Goal: Transaction & Acquisition: Purchase product/service

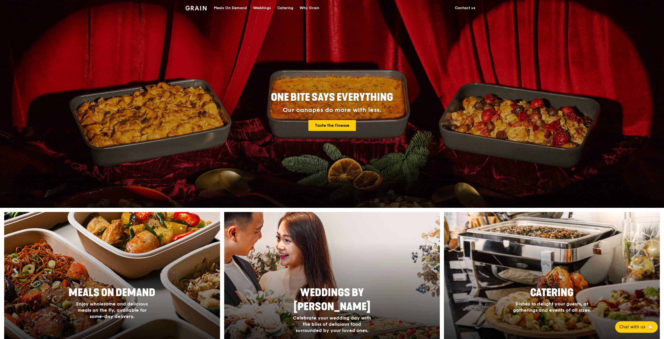
click at [106, 260] on div at bounding box center [111, 287] width 237 height 166
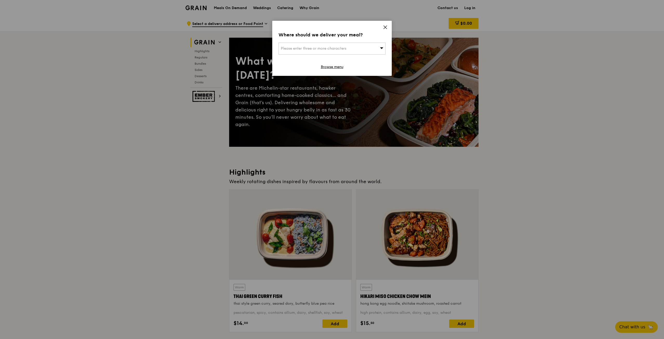
click at [366, 45] on div "Please enter three or more characters" at bounding box center [331, 49] width 107 height 12
type input "069415"
click at [320, 61] on div "[STREET_ADDRESS]" at bounding box center [319, 58] width 77 height 5
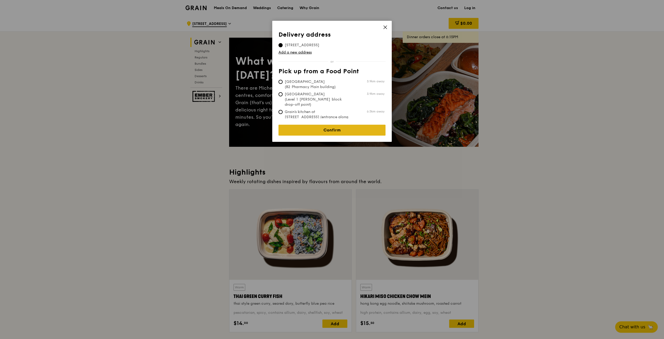
click at [317, 126] on link "Confirm" at bounding box center [331, 130] width 107 height 11
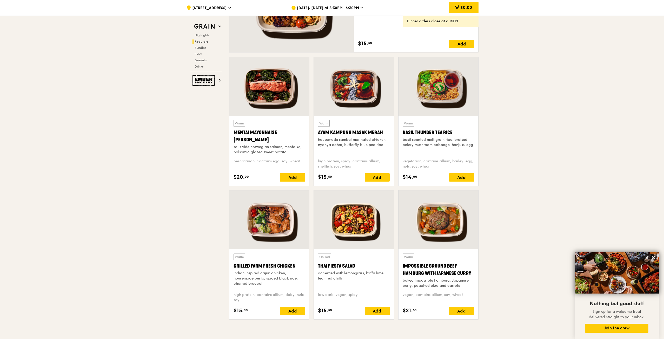
scroll to position [467, 0]
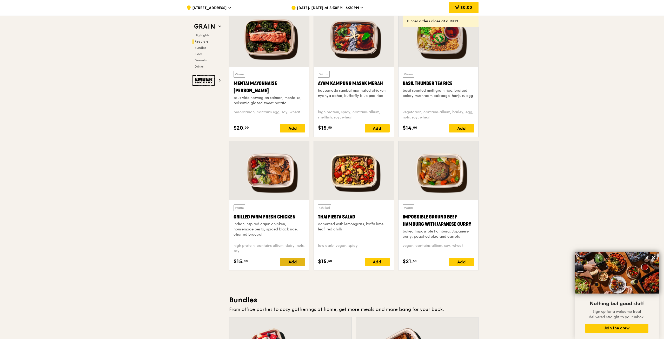
click at [298, 264] on div "Add" at bounding box center [292, 262] width 25 height 8
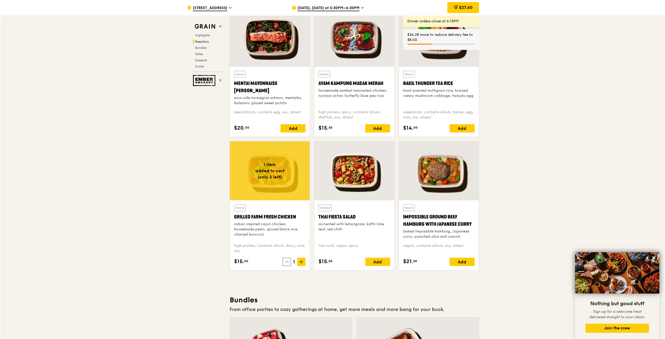
scroll to position [597, 0]
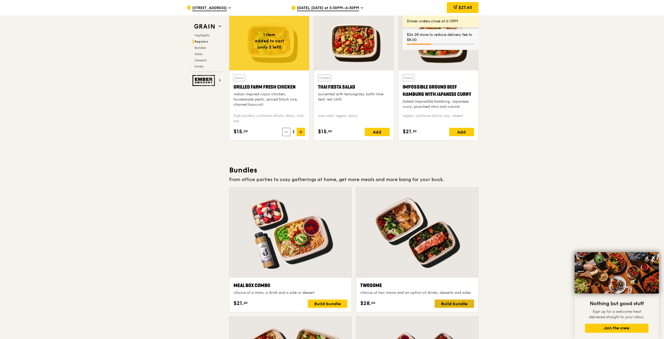
click at [449, 303] on div "Build bundle" at bounding box center [453, 303] width 39 height 8
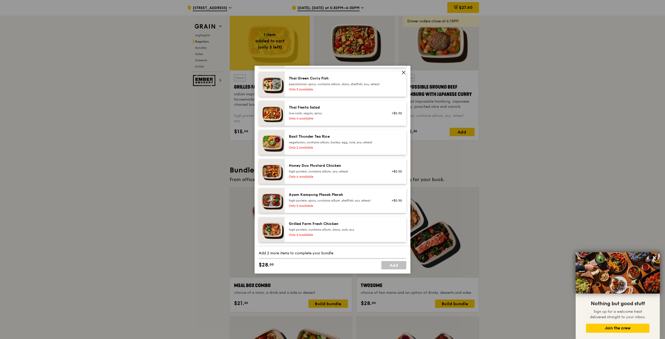
scroll to position [104, 0]
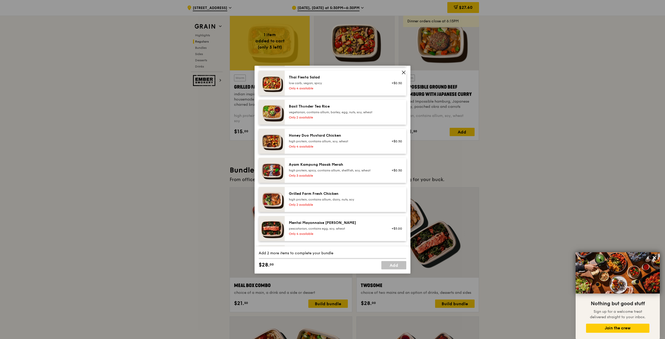
click at [320, 207] on div "Only 2 available" at bounding box center [335, 205] width 93 height 4
click at [389, 208] on div "Remove" at bounding box center [395, 199] width 20 height 17
click at [393, 203] on link "Remove" at bounding box center [396, 202] width 12 height 4
click at [323, 202] on div "high protein, contains allium, dairy, nuts, soy" at bounding box center [335, 199] width 93 height 4
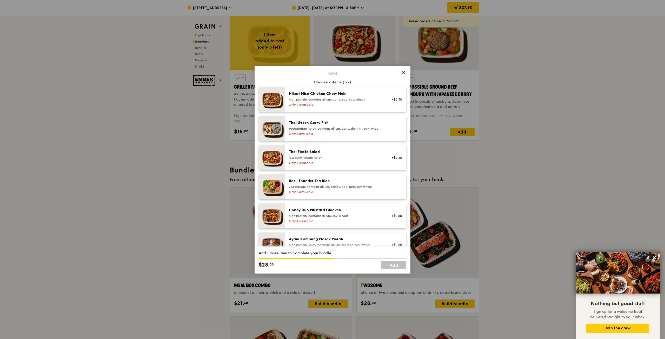
scroll to position [26, 0]
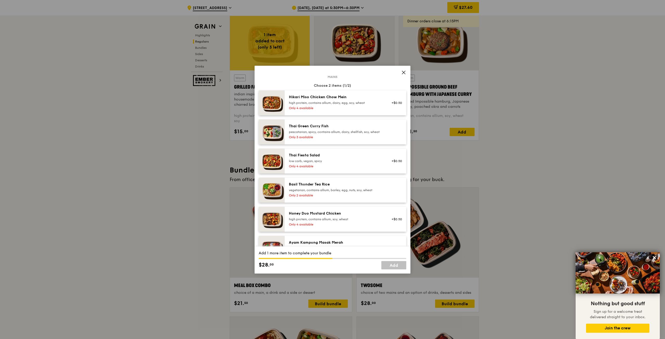
click at [330, 132] on div "pescatarian, spicy, contains allium, dairy, shellfish, soy, wheat" at bounding box center [335, 132] width 93 height 4
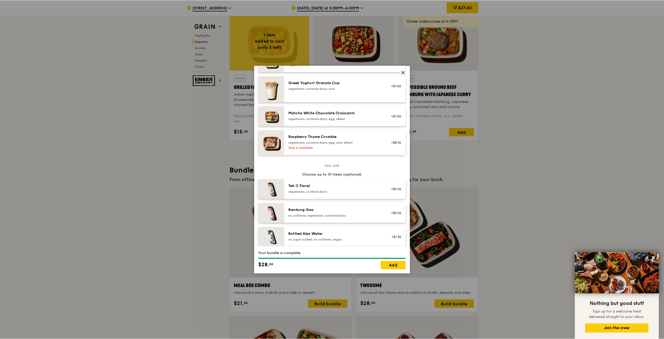
scroll to position [519, 0]
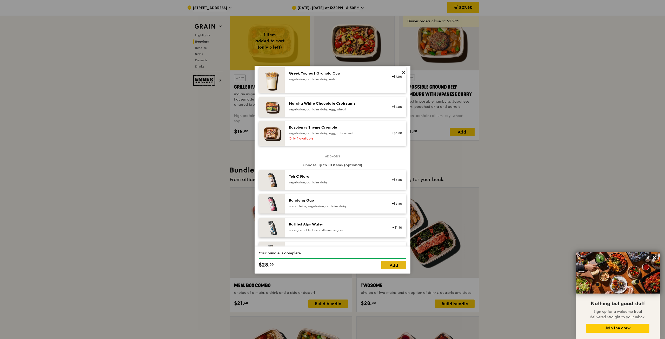
drag, startPoint x: 381, startPoint y: 265, endPoint x: 385, endPoint y: 265, distance: 3.9
click at [381, 265] on link "Add" at bounding box center [393, 265] width 25 height 8
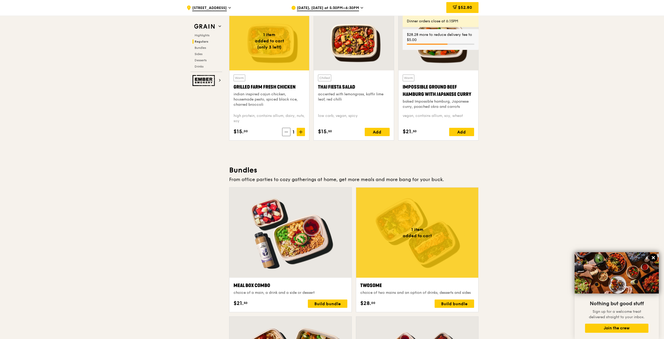
click at [652, 257] on icon at bounding box center [653, 257] width 5 height 5
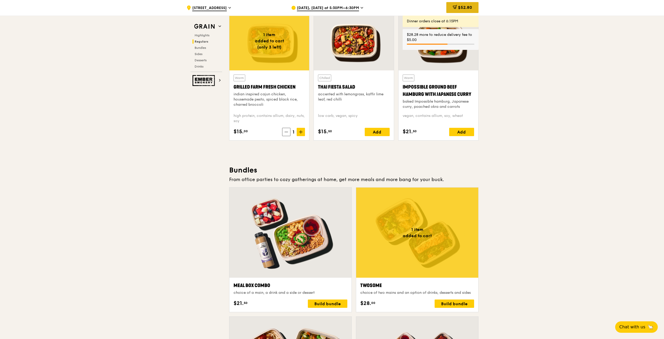
click at [453, 3] on div "$52.80" at bounding box center [462, 7] width 32 height 11
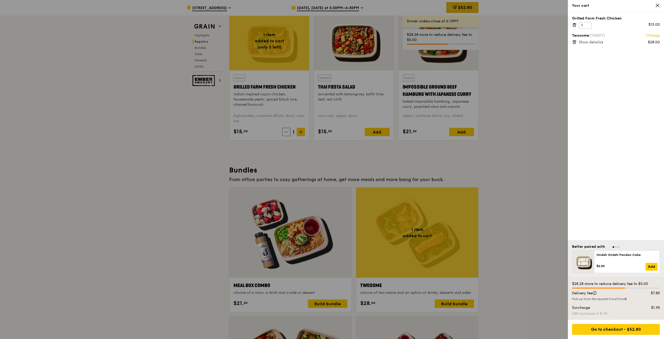
scroll to position [592, 0]
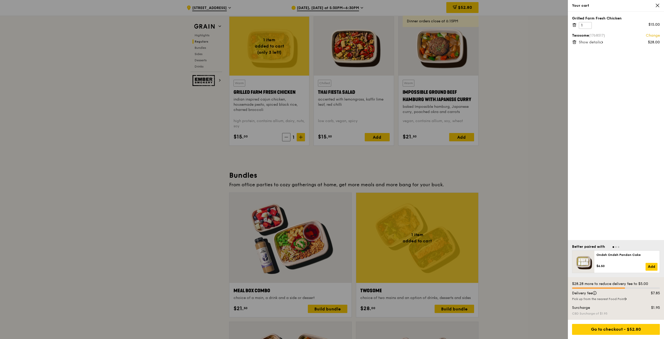
click at [573, 25] on icon at bounding box center [574, 25] width 5 height 5
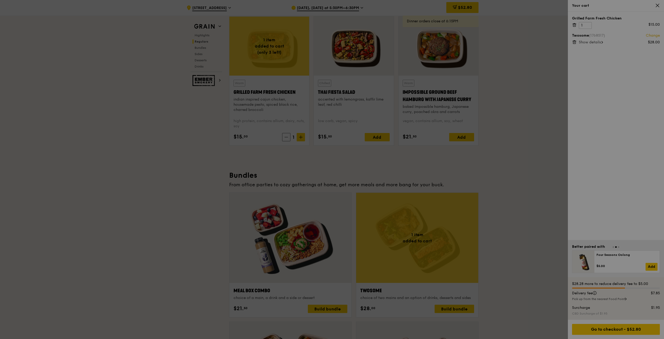
scroll to position [587, 0]
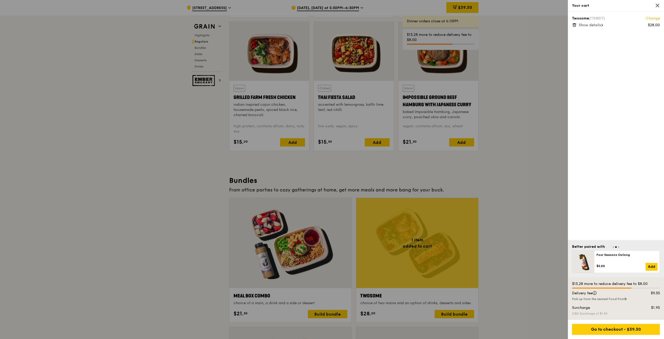
click at [601, 300] on div "Pick up from the nearest Food Point" at bounding box center [616, 299] width 88 height 4
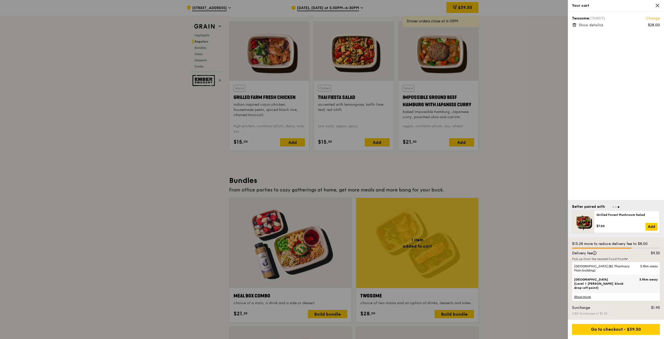
click at [590, 284] on span "[GEOGRAPHIC_DATA] (Level 1 [PERSON_NAME] block drop-off point)" at bounding box center [605, 283] width 63 height 12
click at [0, 0] on input "[GEOGRAPHIC_DATA] (Level 1 [PERSON_NAME] block drop-off point) 3.9km away" at bounding box center [0, 0] width 0 height 0
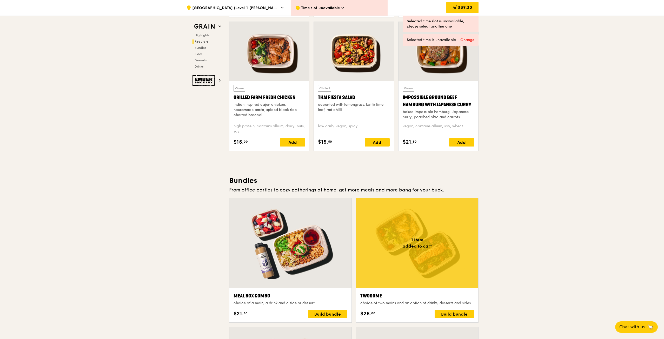
click at [453, 7] on icon at bounding box center [454, 7] width 3 height 2
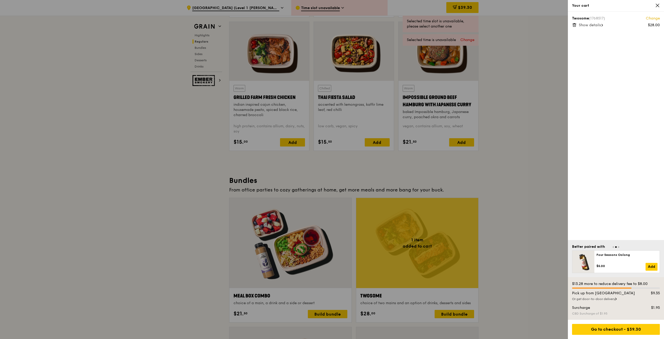
click at [653, 294] on div "$9.35" at bounding box center [651, 293] width 24 height 5
click at [598, 284] on div "$13.28 more to reduce delivery fee to $8.00" at bounding box center [616, 283] width 88 height 5
drag, startPoint x: 613, startPoint y: 283, endPoint x: 636, endPoint y: 285, distance: 22.5
click at [636, 285] on div "$13.28 more to reduce delivery fee to $8.00" at bounding box center [616, 283] width 88 height 5
click at [604, 299] on div "Or get door-to-door delivery" at bounding box center [616, 299] width 88 height 4
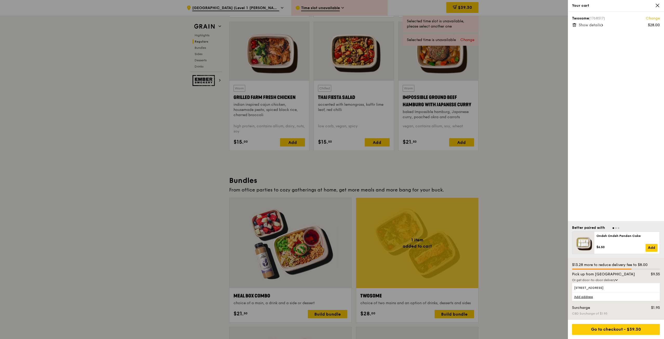
click at [584, 299] on link "Add address" at bounding box center [616, 296] width 88 height 9
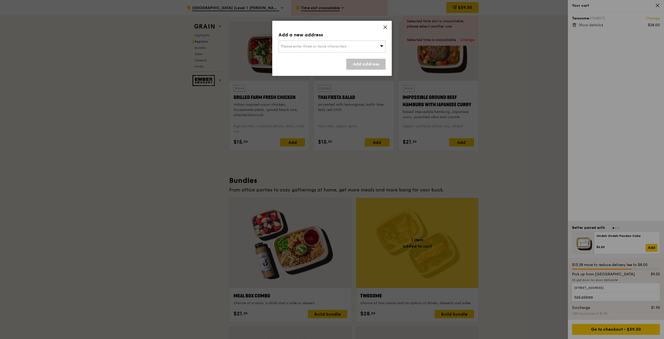
click at [356, 44] on div "Please enter three or more characters" at bounding box center [331, 47] width 107 height 12
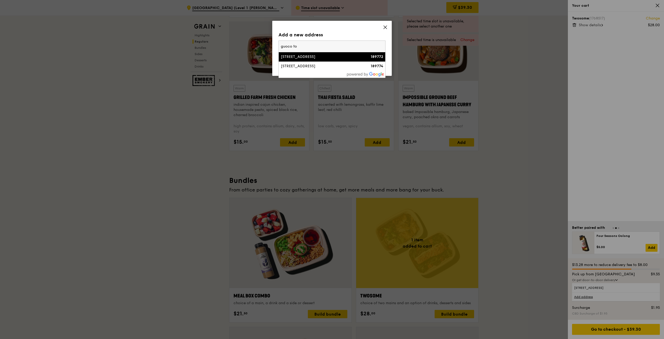
type input "guoco to"
click at [346, 58] on div "[STREET_ADDRESS]" at bounding box center [319, 56] width 77 height 5
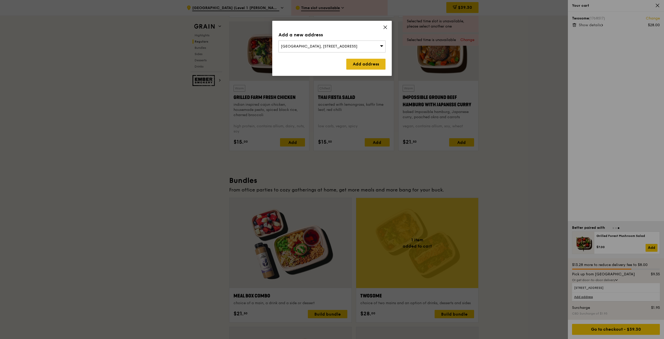
click at [351, 59] on link "Add address" at bounding box center [365, 64] width 39 height 11
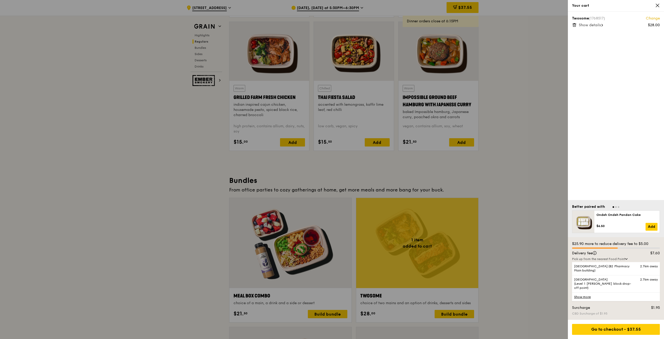
click at [583, 298] on link "Show more" at bounding box center [616, 296] width 88 height 9
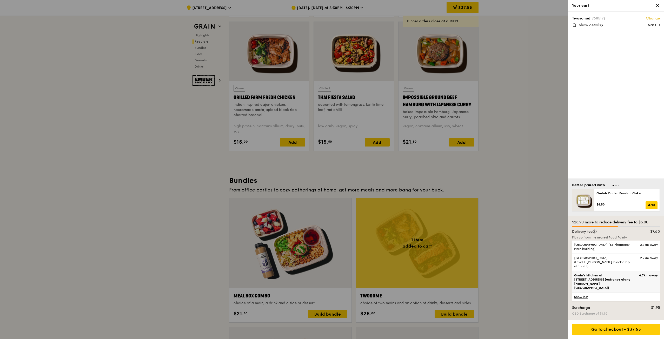
click at [583, 289] on span "Grain's kitchen at [STREET_ADDRESS] (entrance along [PERSON_NAME][GEOGRAPHIC_DA…" at bounding box center [605, 281] width 63 height 17
click at [0, 0] on input "Grain's kitchen at [STREET_ADDRESS] (entrance along [PERSON_NAME][GEOGRAPHIC_DA…" at bounding box center [0, 0] width 0 height 0
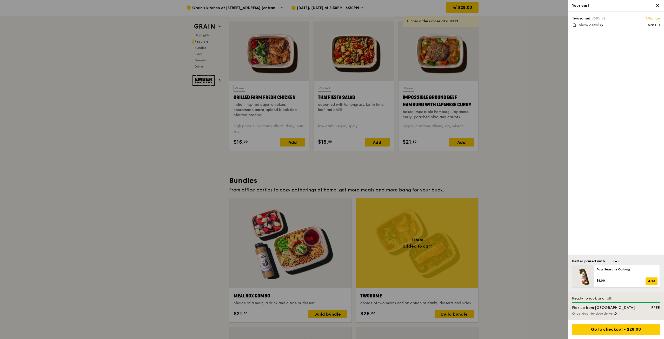
click at [587, 313] on div "Or get door-to-door delivery" at bounding box center [616, 313] width 88 height 4
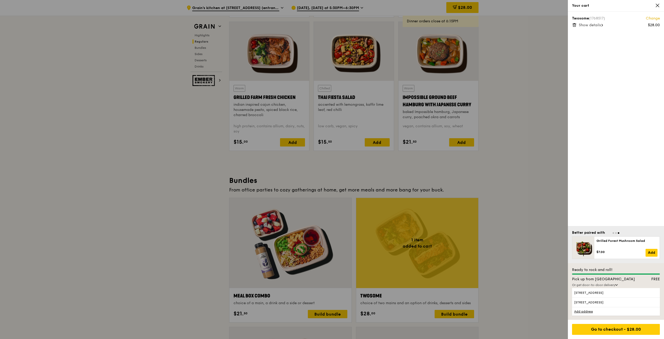
click at [589, 285] on div "Or get door-to-door delivery" at bounding box center [616, 285] width 88 height 4
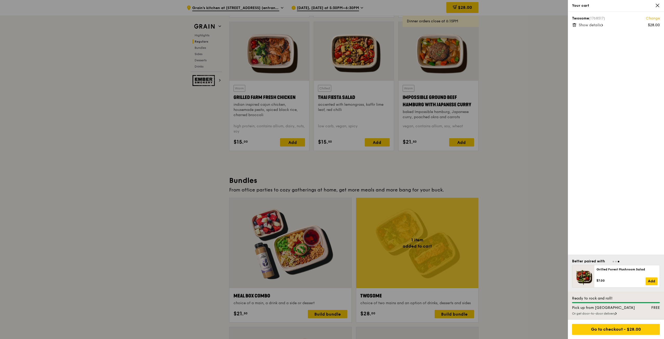
click at [583, 314] on div "Or get door-to-door delivery" at bounding box center [616, 313] width 88 height 4
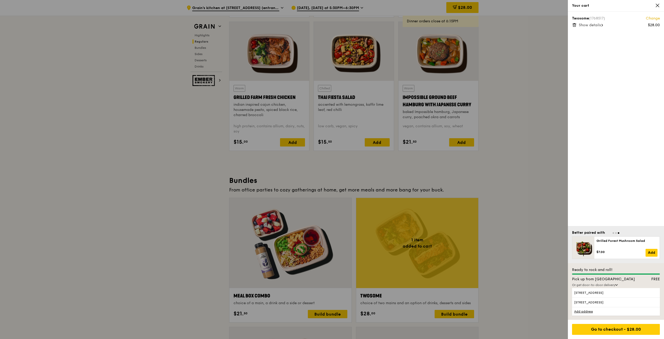
drag, startPoint x: 610, startPoint y: 279, endPoint x: 606, endPoint y: 278, distance: 3.7
click at [608, 279] on div "Pick up from [GEOGRAPHIC_DATA] FREE" at bounding box center [616, 280] width 94 height 6
click at [600, 277] on div "Ready to rock and roll! Pick up from [GEOGRAPHIC_DATA] FREE Or get door-to-door…" at bounding box center [616, 291] width 96 height 57
click at [588, 287] on div "Or get door-to-door delivery" at bounding box center [616, 285] width 88 height 4
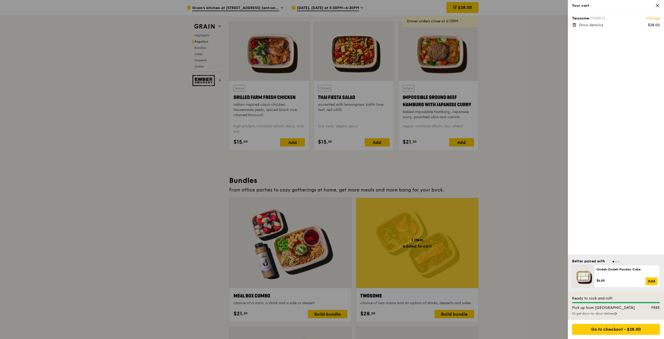
click at [591, 313] on div "Or get door-to-door delivery" at bounding box center [616, 313] width 88 height 4
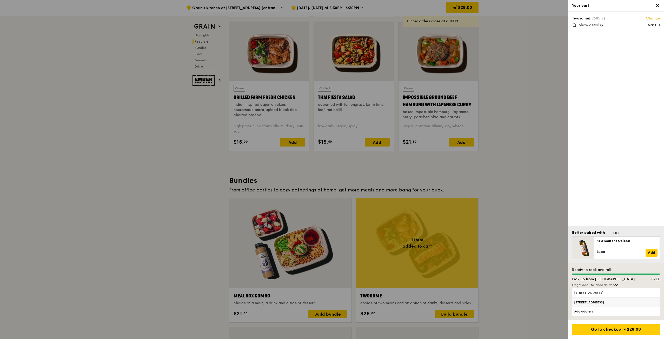
click at [587, 302] on span "[STREET_ADDRESS]" at bounding box center [605, 302] width 63 height 4
click at [0, 0] on input "[STREET_ADDRESS]" at bounding box center [0, 0] width 0 height 0
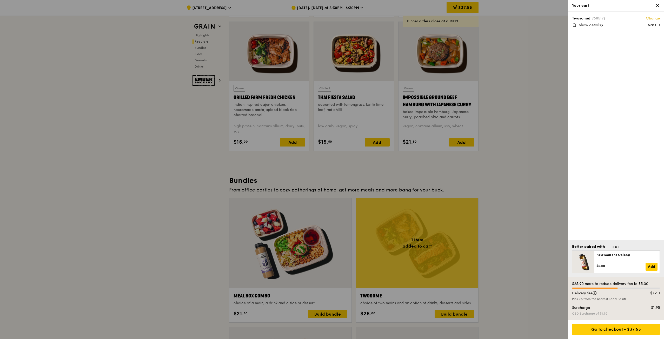
click at [625, 298] on div "Pick up from the nearest Food Point" at bounding box center [616, 299] width 88 height 4
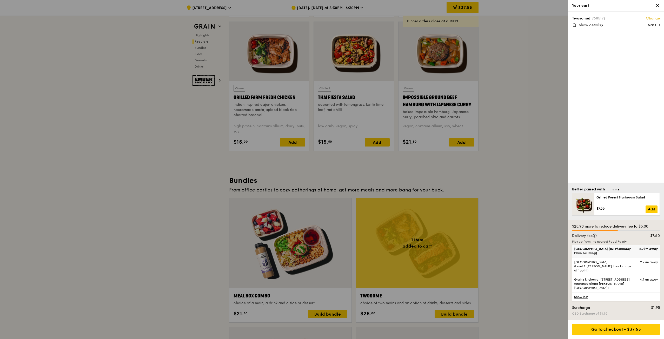
click at [586, 258] on div "[GEOGRAPHIC_DATA] (B2 Pharmacy Main building) 2.7km away" at bounding box center [616, 251] width 88 height 13
click at [598, 255] on span "[GEOGRAPHIC_DATA] (B2 Pharmacy Main building)" at bounding box center [605, 251] width 63 height 8
click at [0, 0] on input "[GEOGRAPHIC_DATA] (B2 Pharmacy Main building) 2.7km away" at bounding box center [0, 0] width 0 height 0
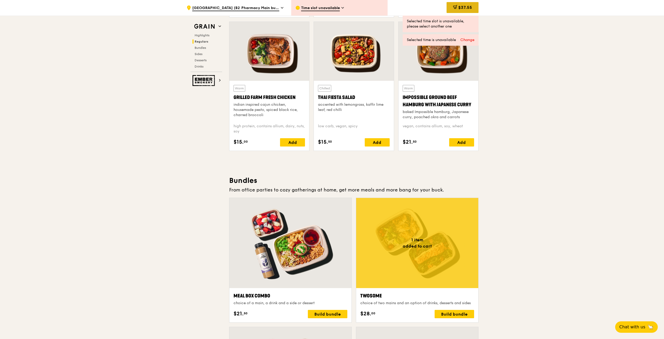
click at [454, 9] on icon at bounding box center [455, 7] width 4 height 4
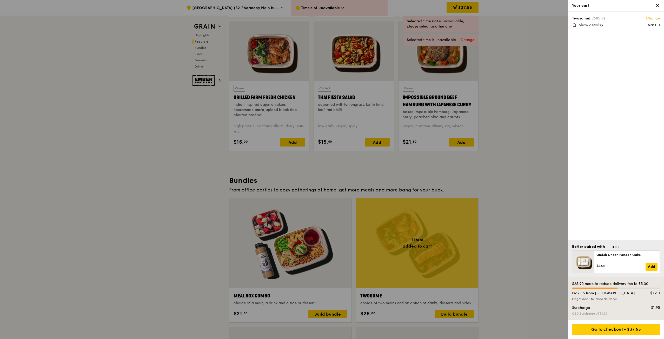
click at [238, 1] on div at bounding box center [332, 169] width 664 height 339
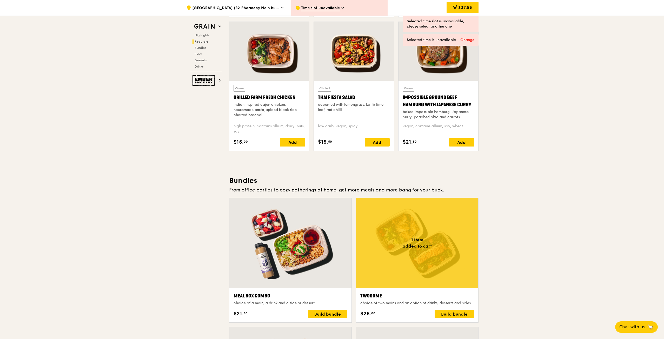
click at [253, 9] on span "[GEOGRAPHIC_DATA] (B2 Pharmacy Main building)" at bounding box center [235, 8] width 87 height 6
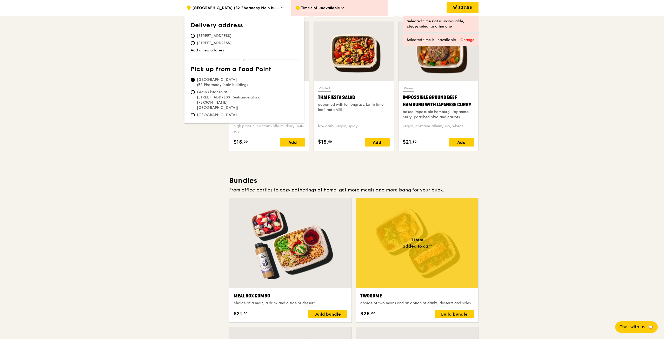
click at [218, 38] on span "[STREET_ADDRESS]" at bounding box center [214, 35] width 47 height 5
click at [195, 38] on input "[STREET_ADDRESS]" at bounding box center [193, 36] width 4 height 4
radio input "true"
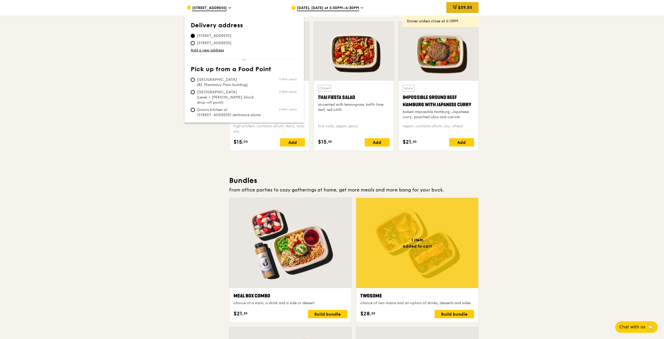
click at [472, 12] on div "$39.30" at bounding box center [462, 7] width 32 height 11
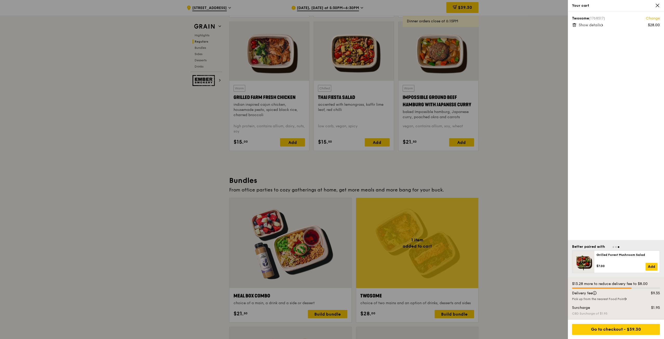
click at [204, 262] on div at bounding box center [332, 169] width 664 height 339
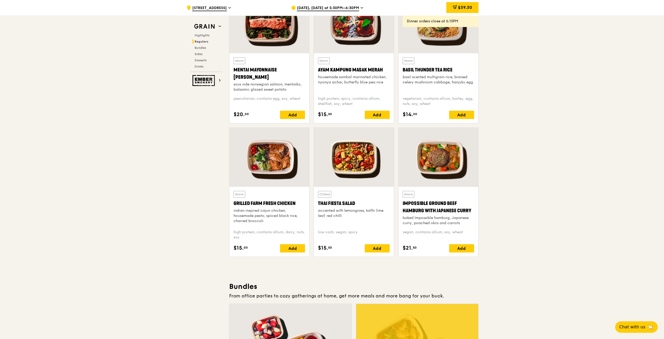
scroll to position [431, 0]
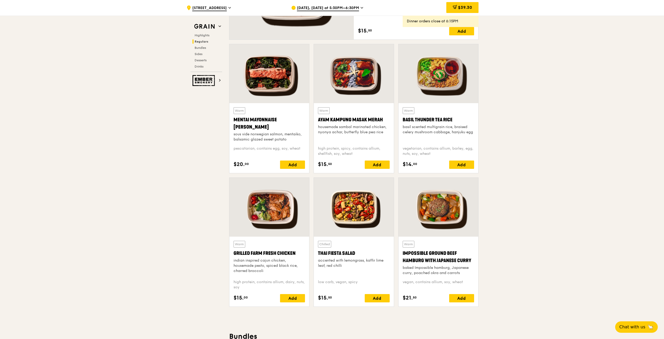
click at [202, 63] on div "Highlights Regulars Bundles Sides Desserts Drinks" at bounding box center [206, 50] width 32 height 35
click at [201, 64] on div "Highlights Regulars Bundles Sides Desserts Drinks" at bounding box center [206, 50] width 32 height 35
click at [195, 74] on div "Grain Highlights Regulars Bundles Sides Desserts Drinks Ember Smokery" at bounding box center [206, 54] width 32 height 64
click at [196, 66] on span "Drinks" at bounding box center [200, 67] width 10 height 4
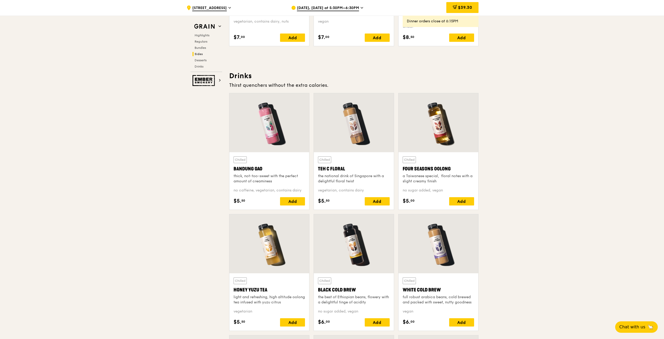
scroll to position [1788, 0]
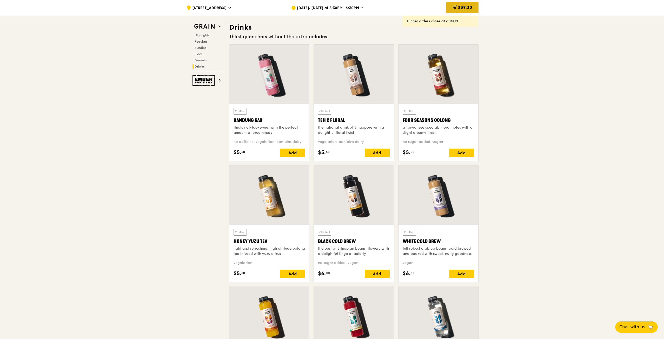
click at [469, 10] on div "$39.30" at bounding box center [462, 7] width 32 height 11
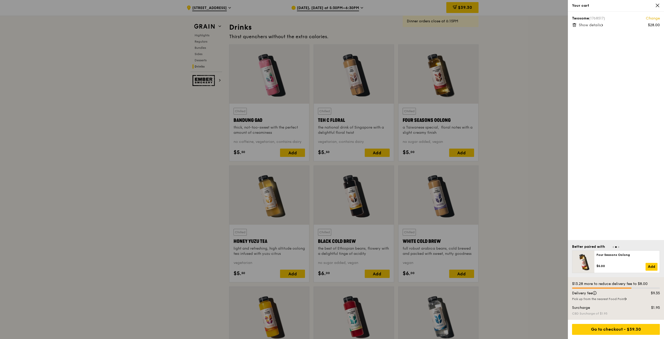
click at [509, 232] on div at bounding box center [332, 169] width 664 height 339
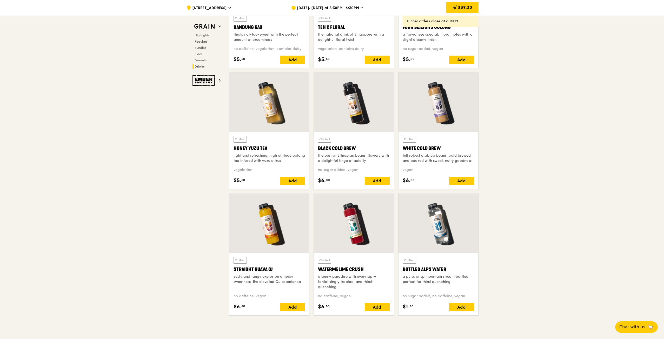
scroll to position [1944, 0]
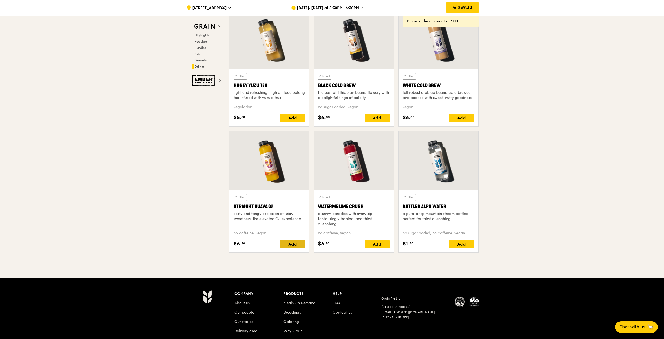
click at [283, 242] on div "Add" at bounding box center [292, 244] width 25 height 8
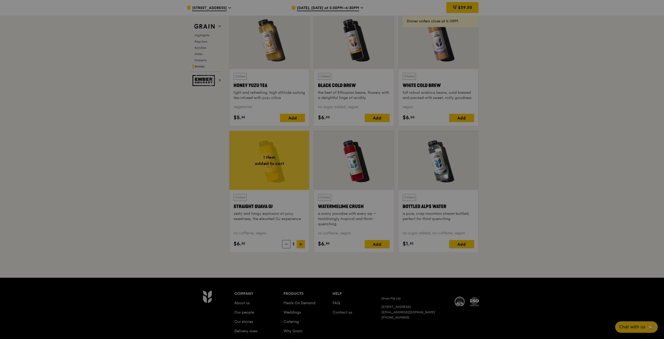
scroll to position [1840, 0]
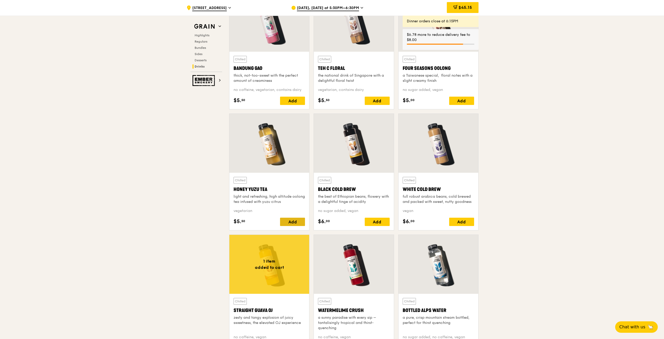
click at [293, 218] on div "Add" at bounding box center [292, 222] width 25 height 8
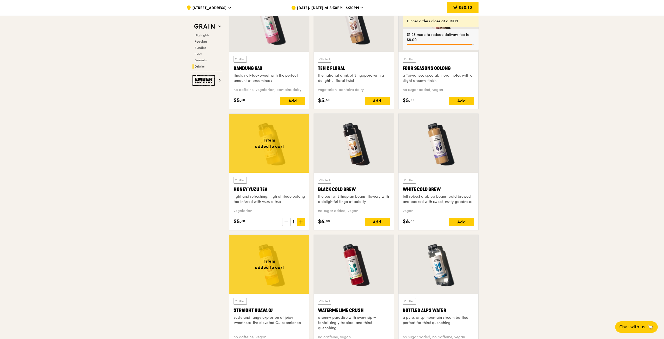
click at [457, 7] on div "$50.10" at bounding box center [463, 7] width 32 height 11
